Goal: Task Accomplishment & Management: Use online tool/utility

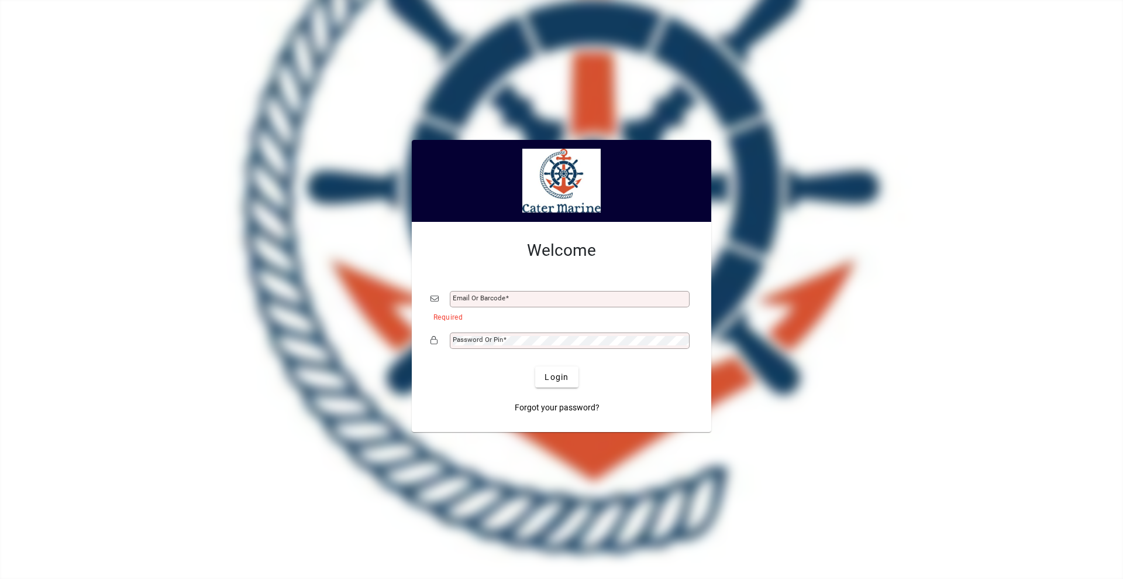
click at [503, 292] on div "Email or Barcode" at bounding box center [570, 299] width 240 height 16
type input "**********"
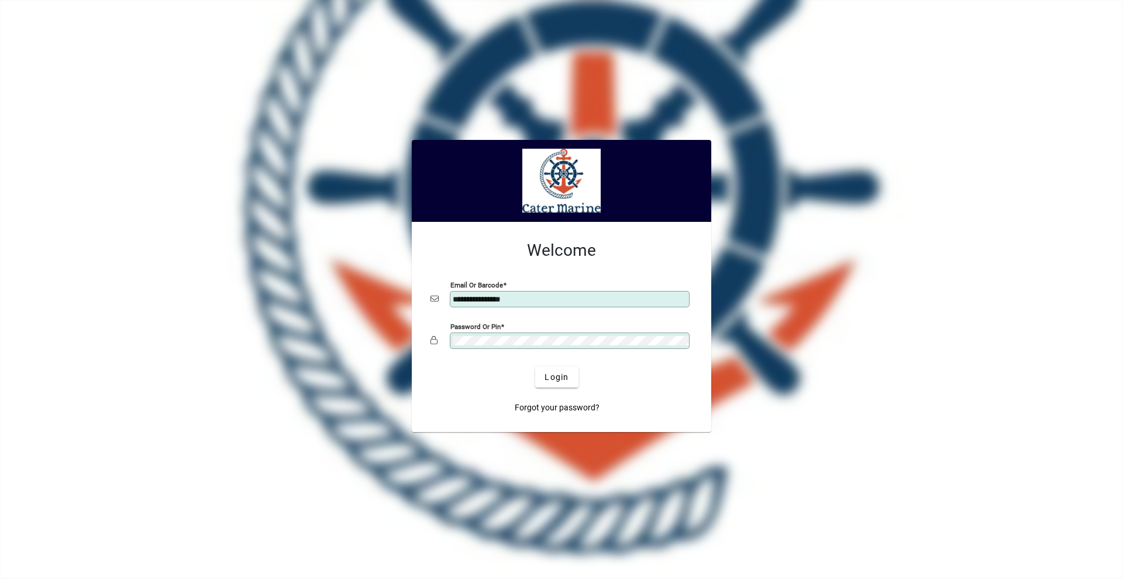
click at [535, 366] on button "Login" at bounding box center [556, 376] width 43 height 21
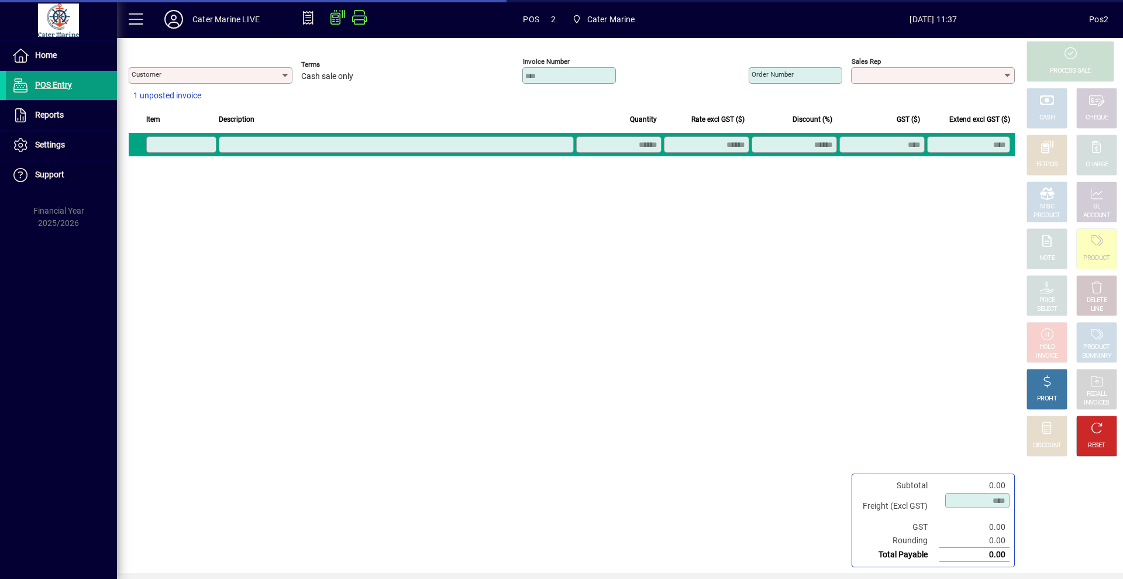
type input "**********"
